Goal: Check status: Check status

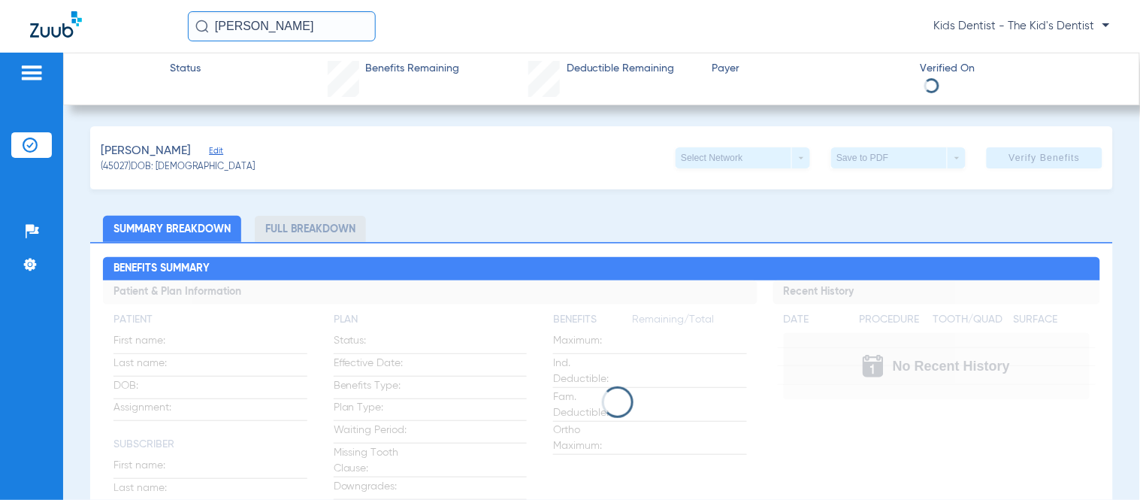
scroll to position [339, 0]
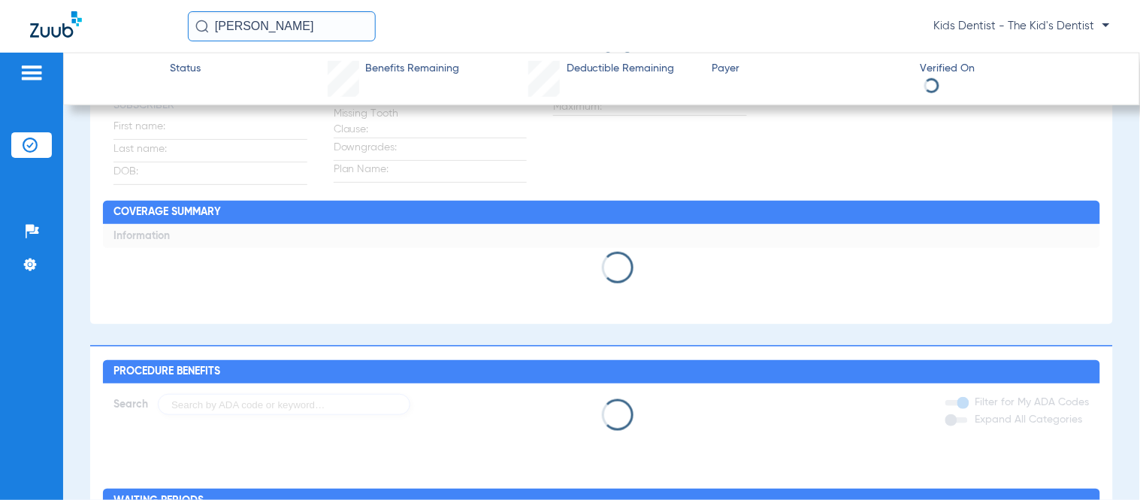
click at [328, 33] on input "[PERSON_NAME]" at bounding box center [282, 26] width 188 height 30
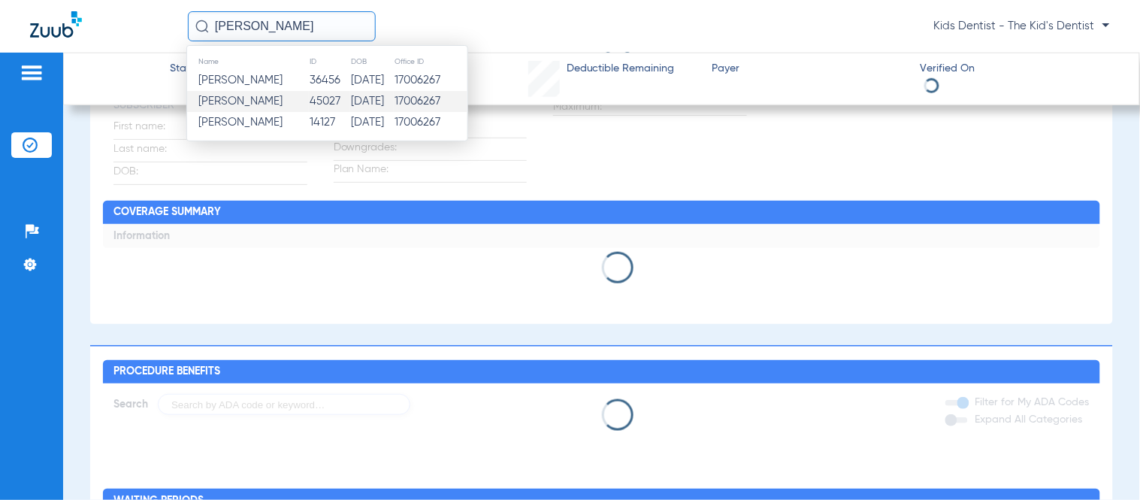
click at [328, 33] on input "[PERSON_NAME]" at bounding box center [282, 26] width 188 height 30
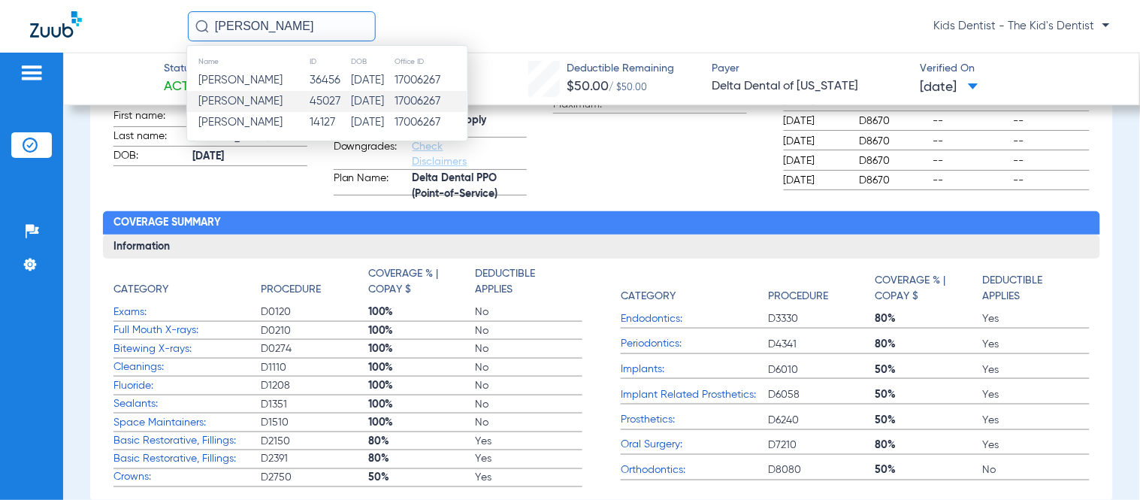
scroll to position [334, 0]
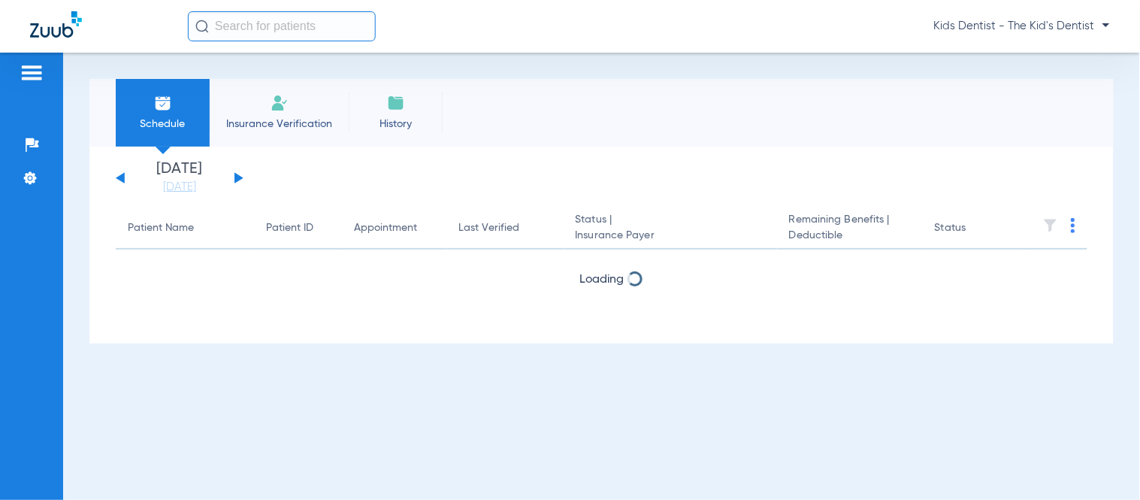
click at [344, 33] on input "text" at bounding box center [282, 26] width 188 height 30
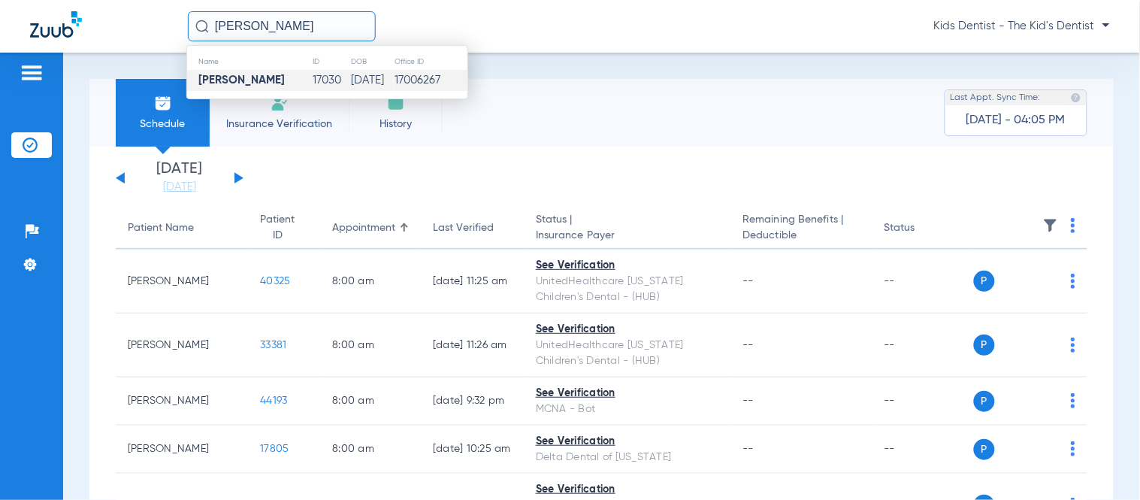
type input "JOY MCDANIEL"
click at [312, 83] on td "17030" at bounding box center [331, 80] width 38 height 21
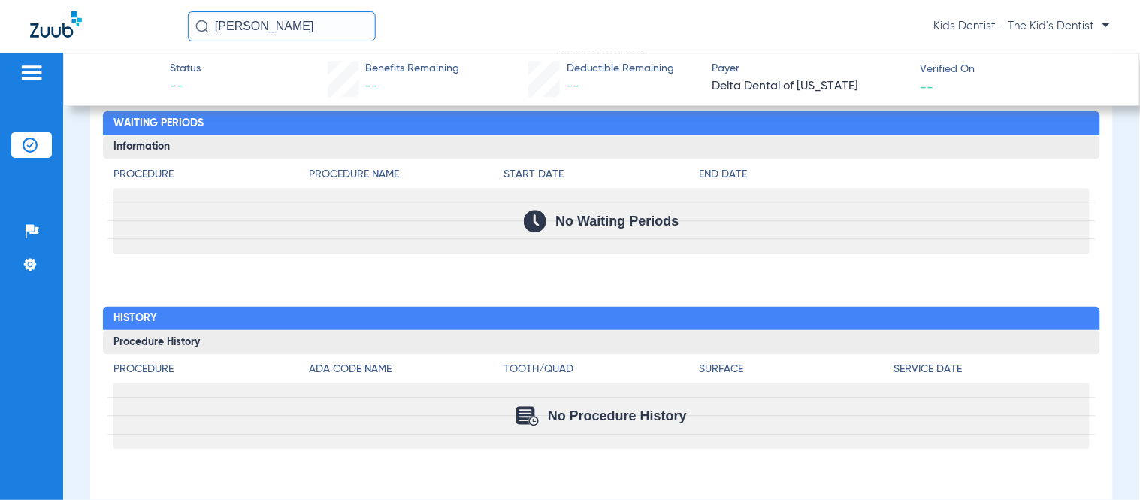
scroll to position [888, 0]
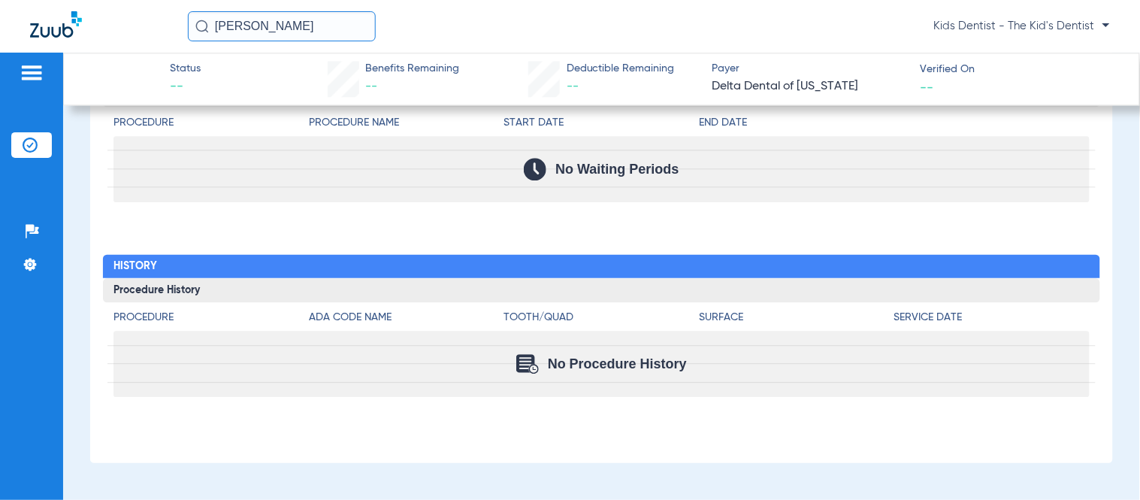
click at [1137, 15] on div "JOY MCDANIEL Kids Dentist - The Kid's Dentist" at bounding box center [570, 26] width 1140 height 53
